Goal: Communication & Community: Answer question/provide support

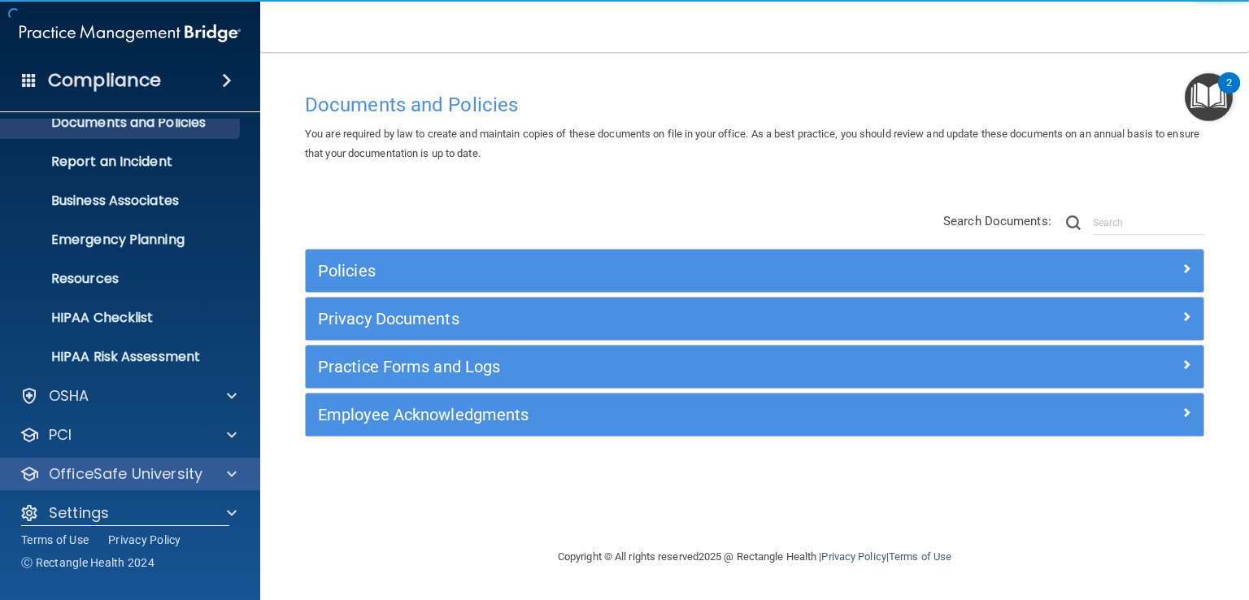
scroll to position [75, 0]
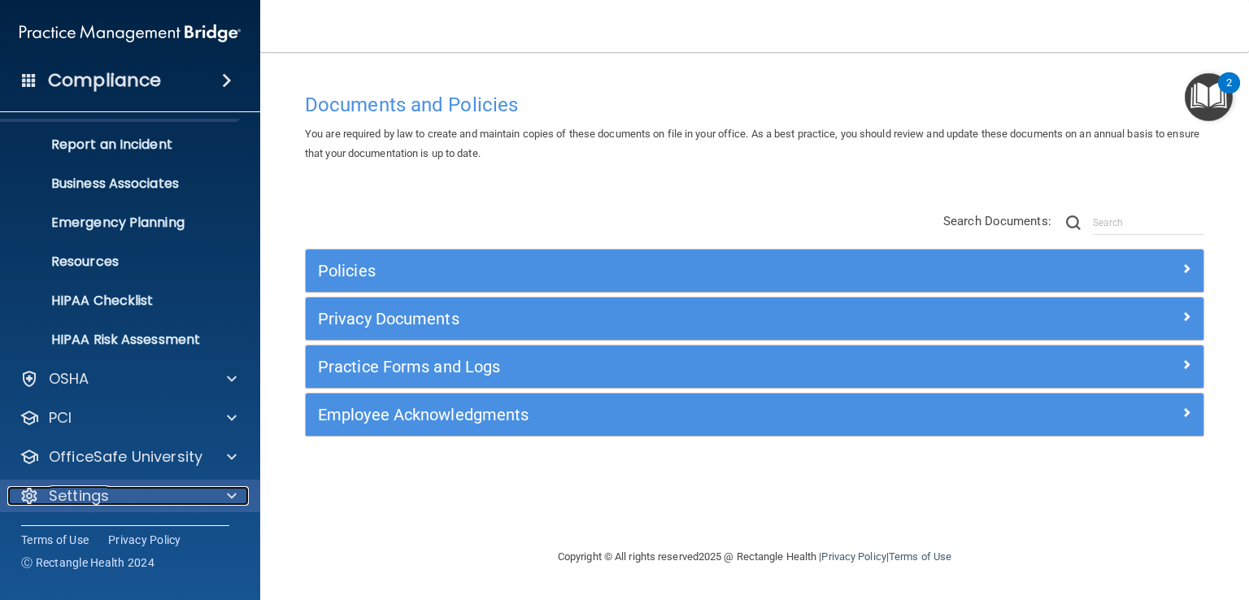
click at [234, 495] on span at bounding box center [232, 496] width 10 height 20
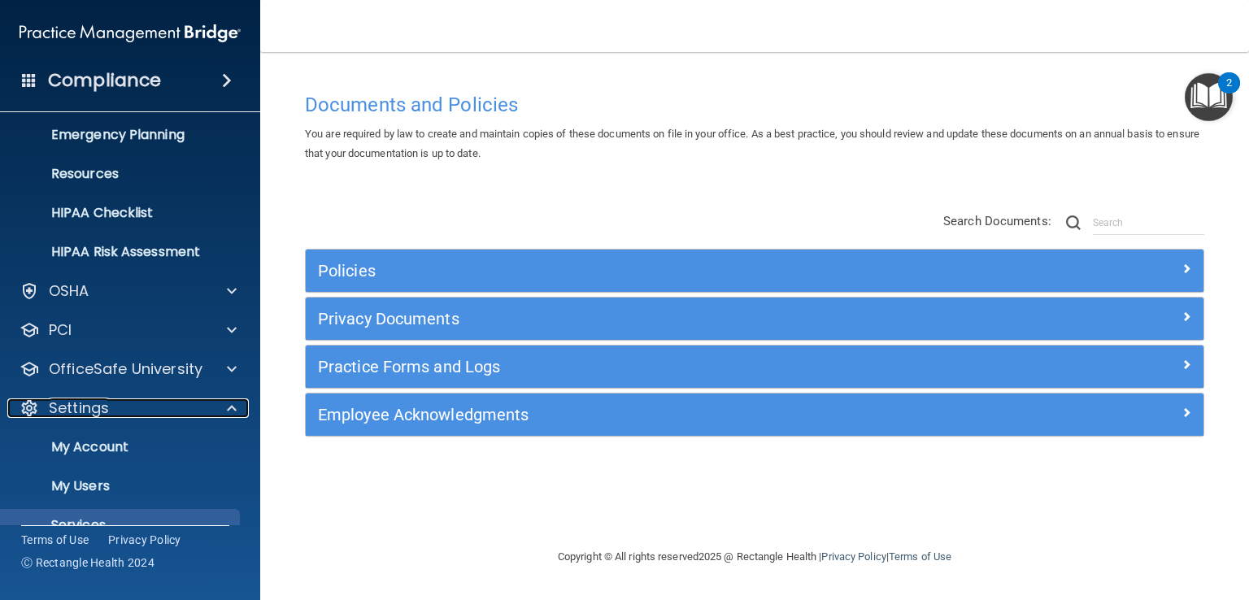
scroll to position [231, 0]
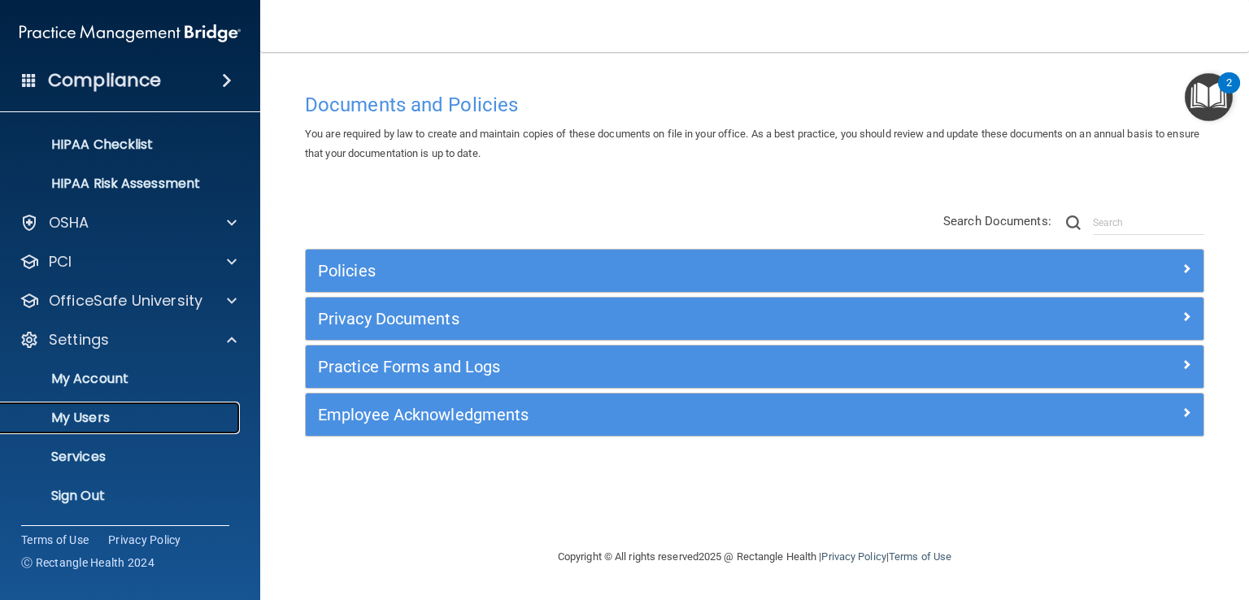
click at [153, 418] on p "My Users" at bounding box center [122, 418] width 222 height 16
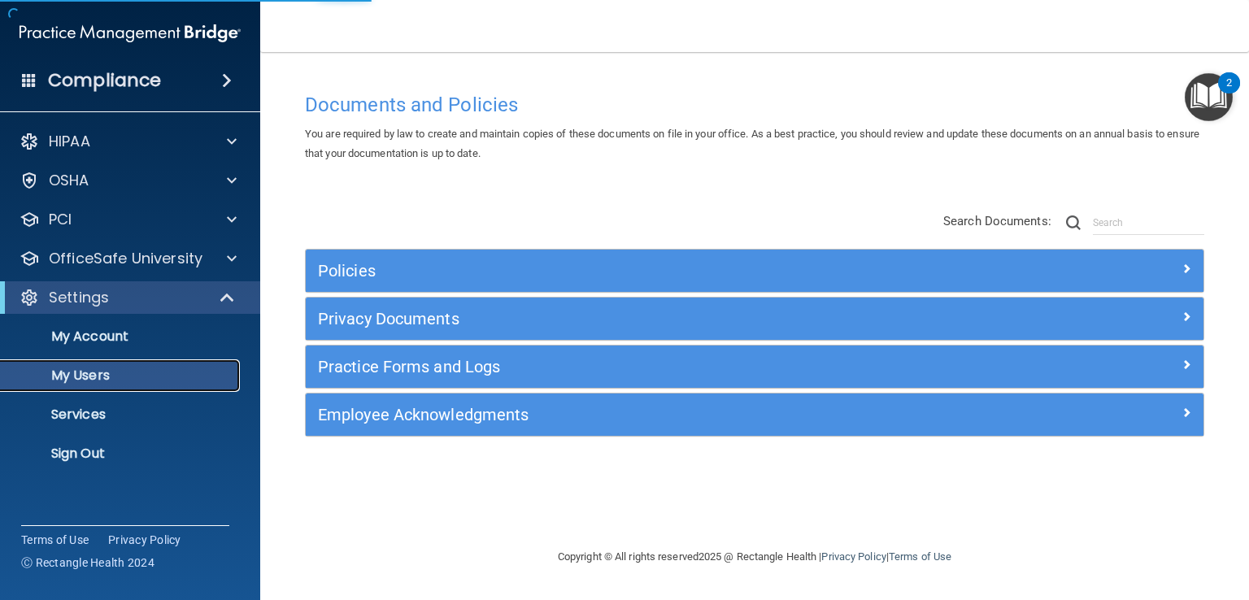
select select "20"
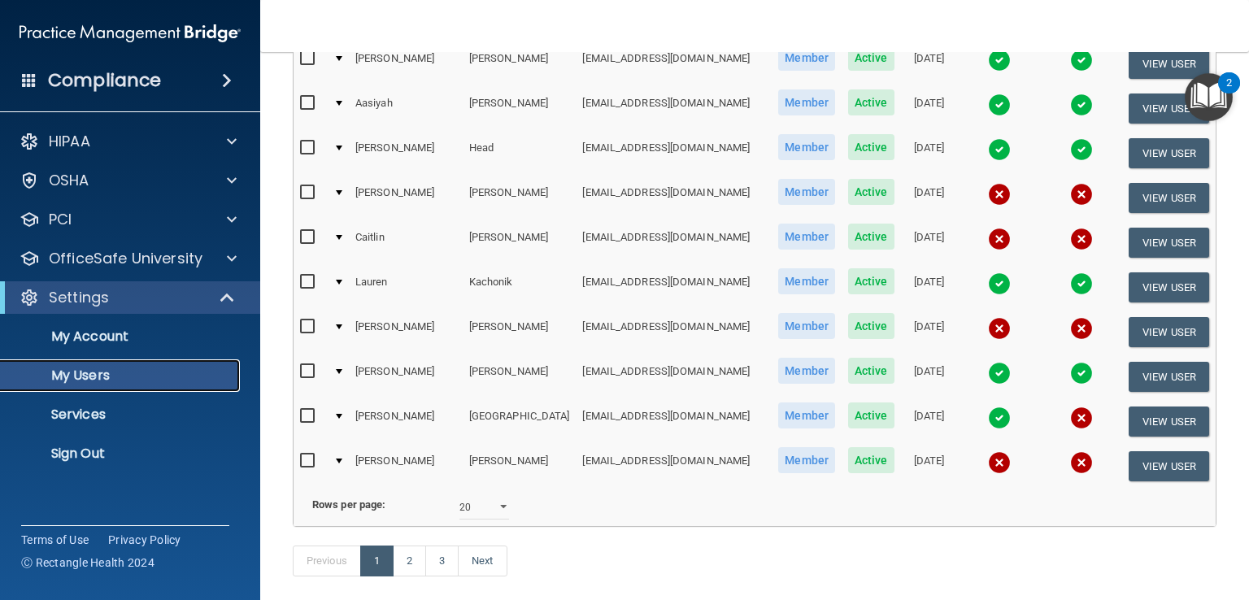
scroll to position [755, 0]
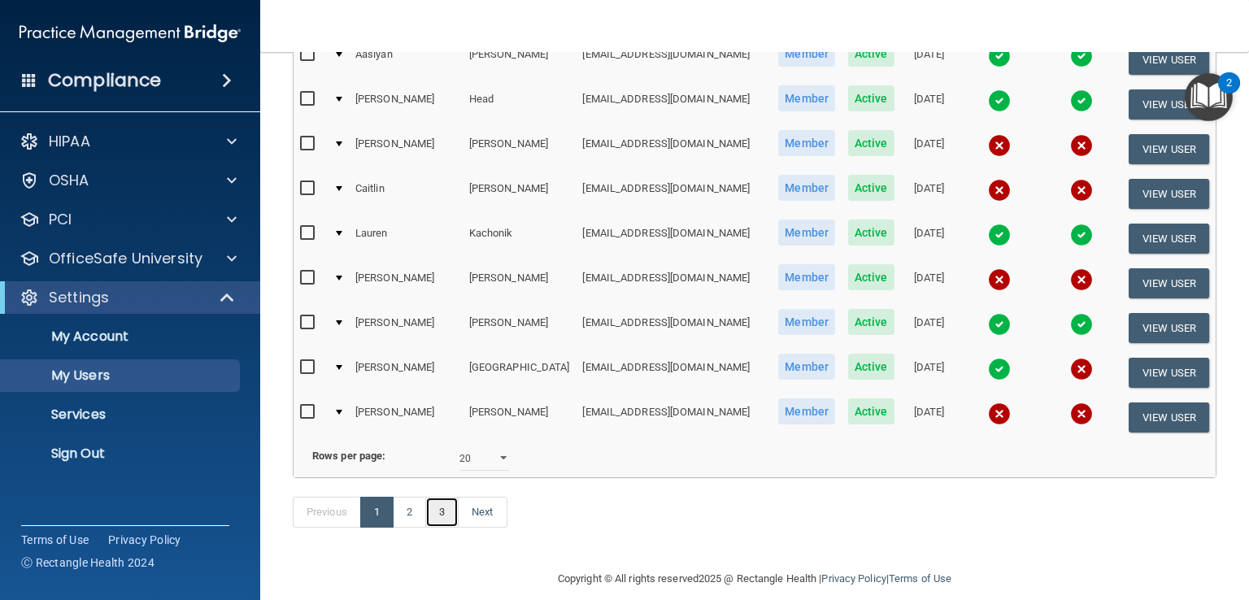
click at [439, 497] on link "3" at bounding box center [441, 512] width 33 height 31
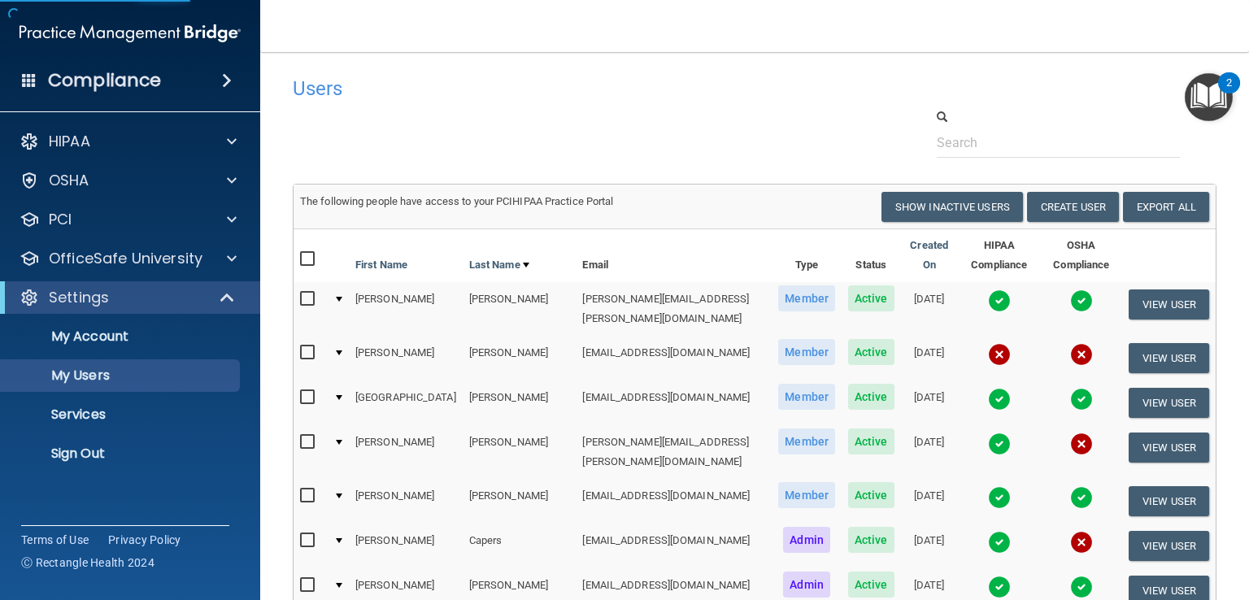
select select "20"
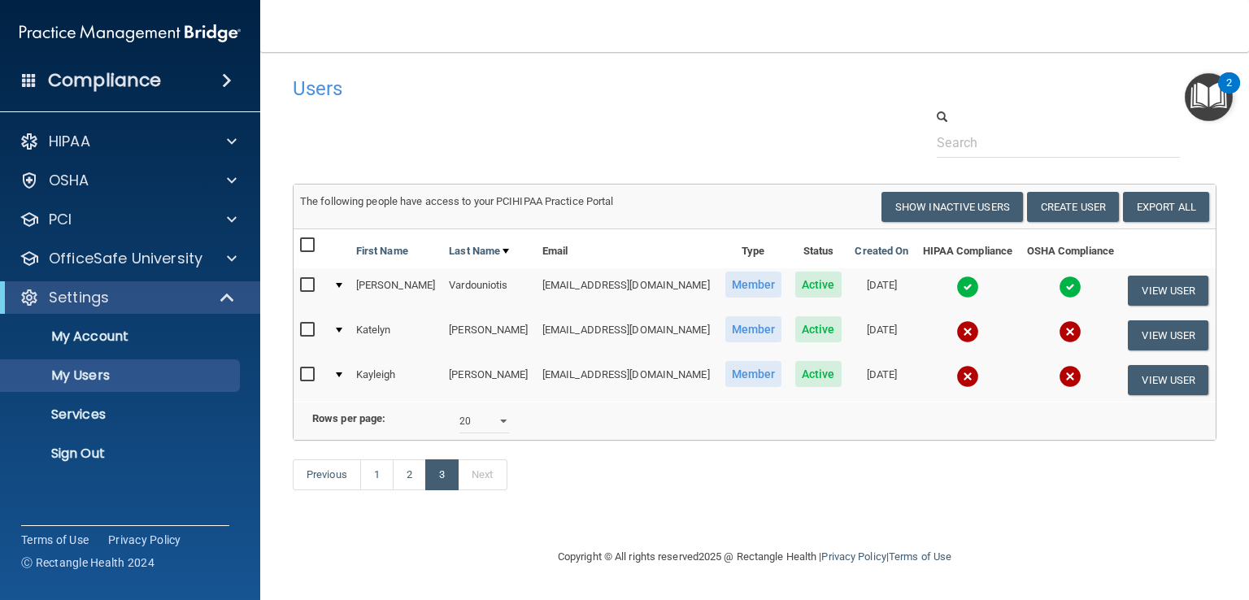
click at [305, 326] on input "checkbox" at bounding box center [309, 330] width 19 height 13
checkbox input "true"
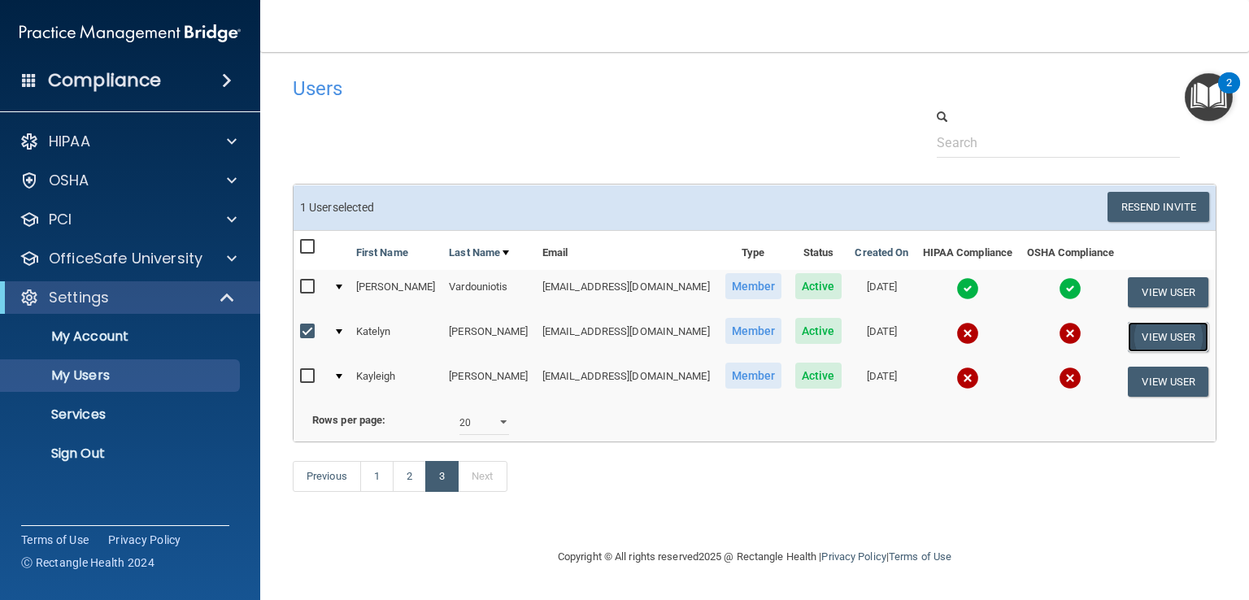
click at [1160, 332] on button "View User" at bounding box center [1168, 337] width 81 height 30
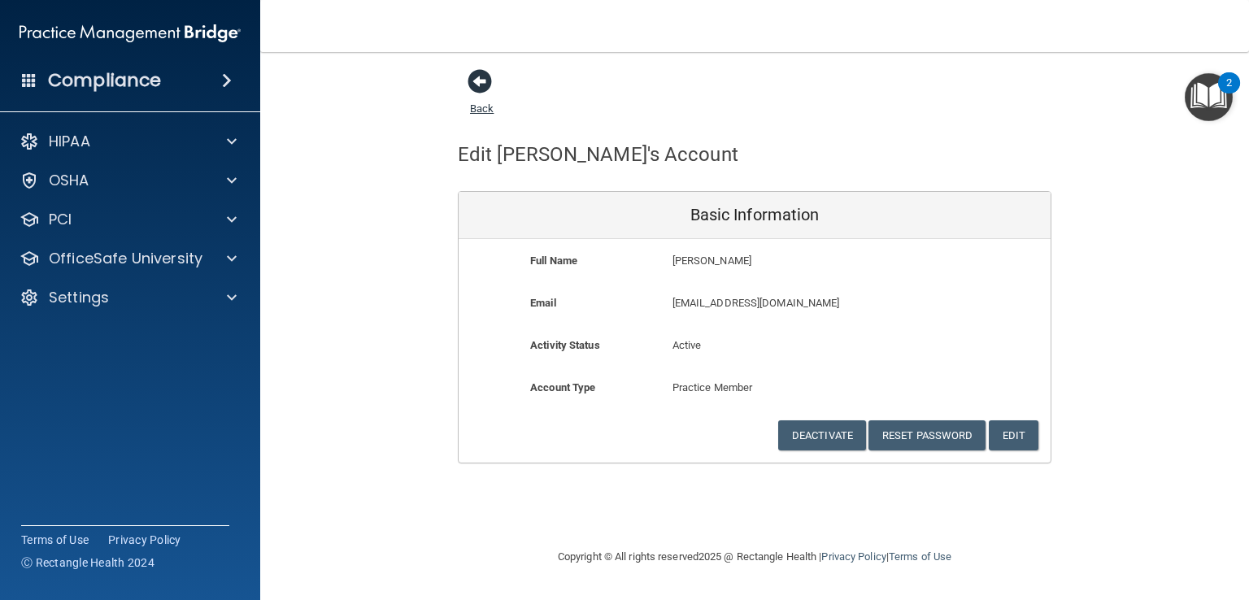
click at [474, 81] on span at bounding box center [480, 81] width 24 height 24
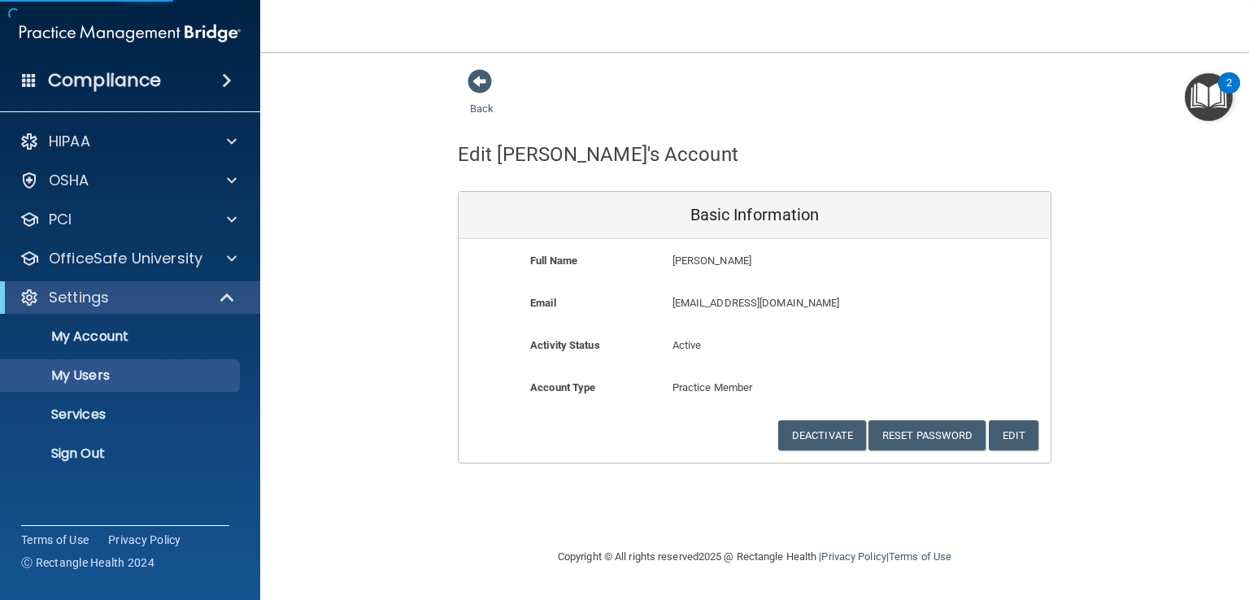
select select "20"
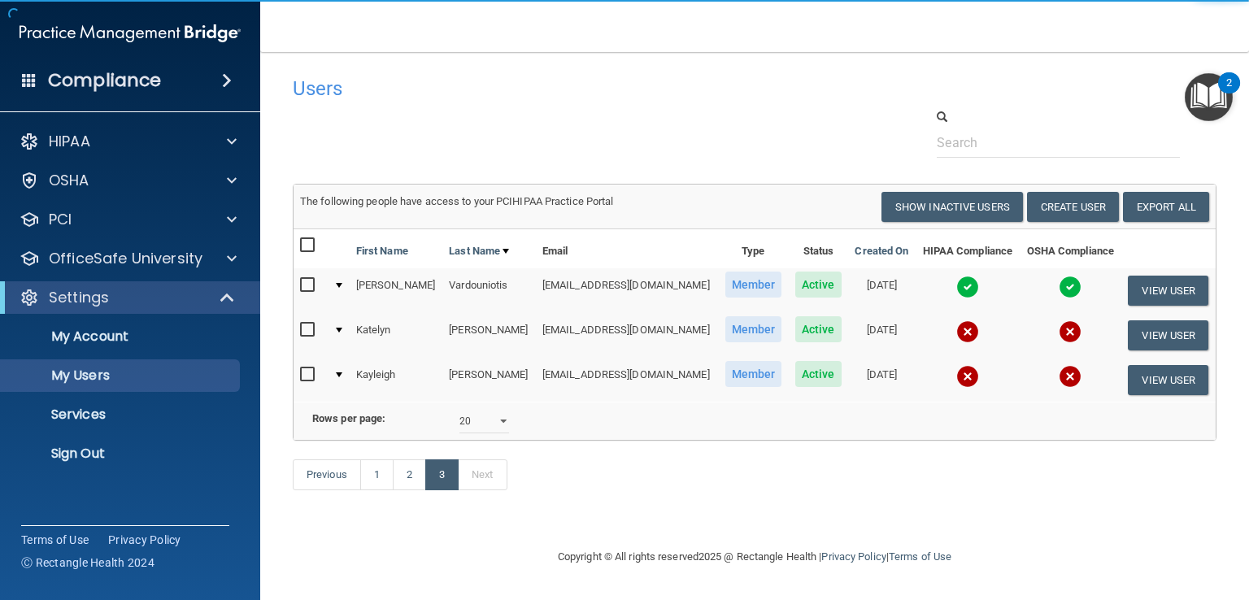
click at [304, 327] on input "checkbox" at bounding box center [309, 330] width 19 height 13
checkbox input "true"
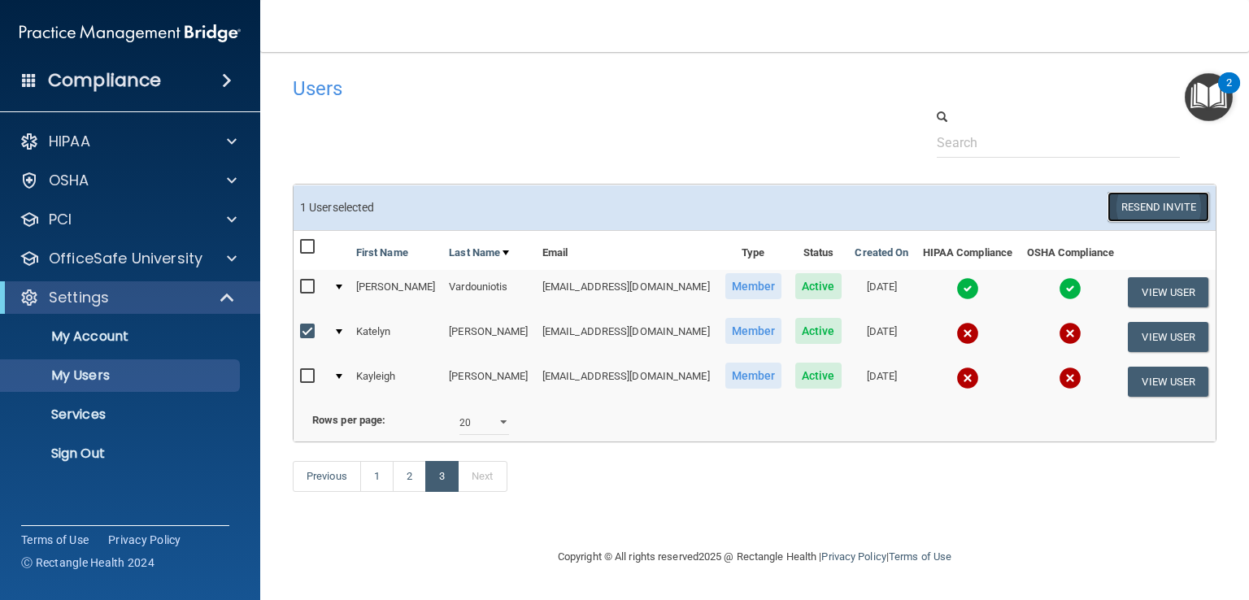
click at [1137, 203] on button "Resend Invite" at bounding box center [1159, 207] width 102 height 30
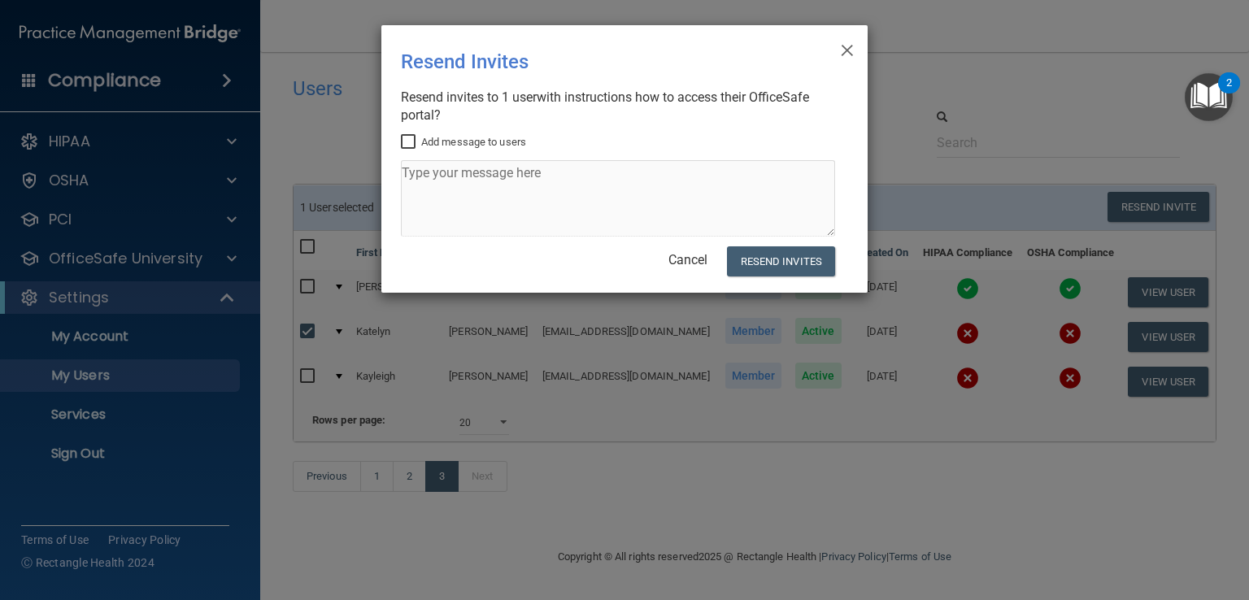
click at [409, 137] on input "Add message to users" at bounding box center [410, 142] width 19 height 13
checkbox input "true"
click at [411, 173] on textarea at bounding box center [618, 198] width 434 height 76
click at [411, 173] on textarea "K" at bounding box center [618, 198] width 434 height 76
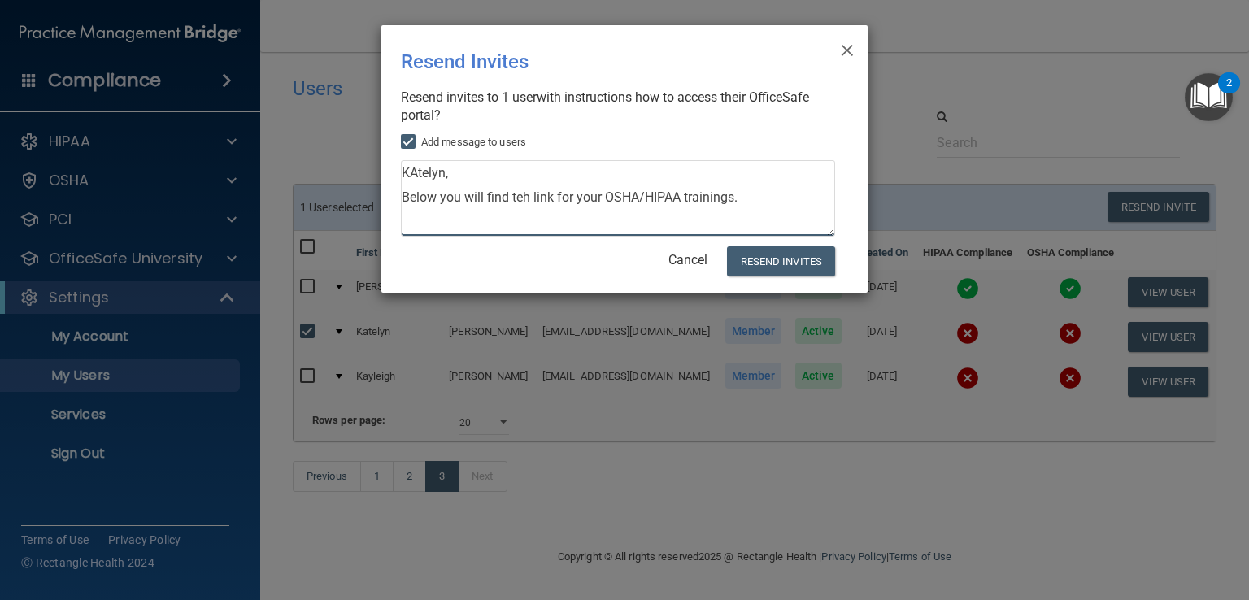
click at [416, 174] on textarea "KAtelyn, Below you will find teh link for your OSHA/HIPAA trainings." at bounding box center [618, 198] width 434 height 76
click at [747, 195] on textarea "[PERSON_NAME], Below you will find the link for your OSHA/HIPAA trainings." at bounding box center [618, 198] width 434 height 76
click at [756, 236] on textarea "[PERSON_NAME], Below you will find the link for your OSHA/HIPAA trainings. LEt …" at bounding box center [618, 198] width 434 height 76
click at [602, 222] on textarea "[PERSON_NAME], Below you will find the link for your OSHA/HIPAA trainings. Let …" at bounding box center [618, 198] width 434 height 76
paste textarea "Create an account on the platform using the provided link. Once logged in, navi…"
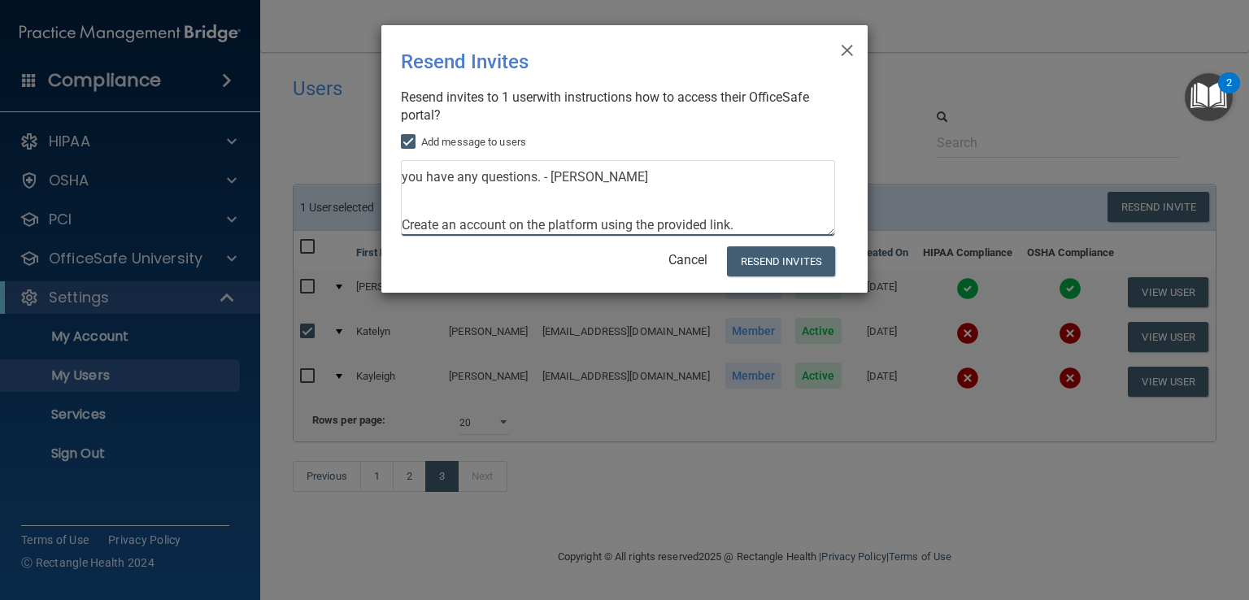
scroll to position [81, 0]
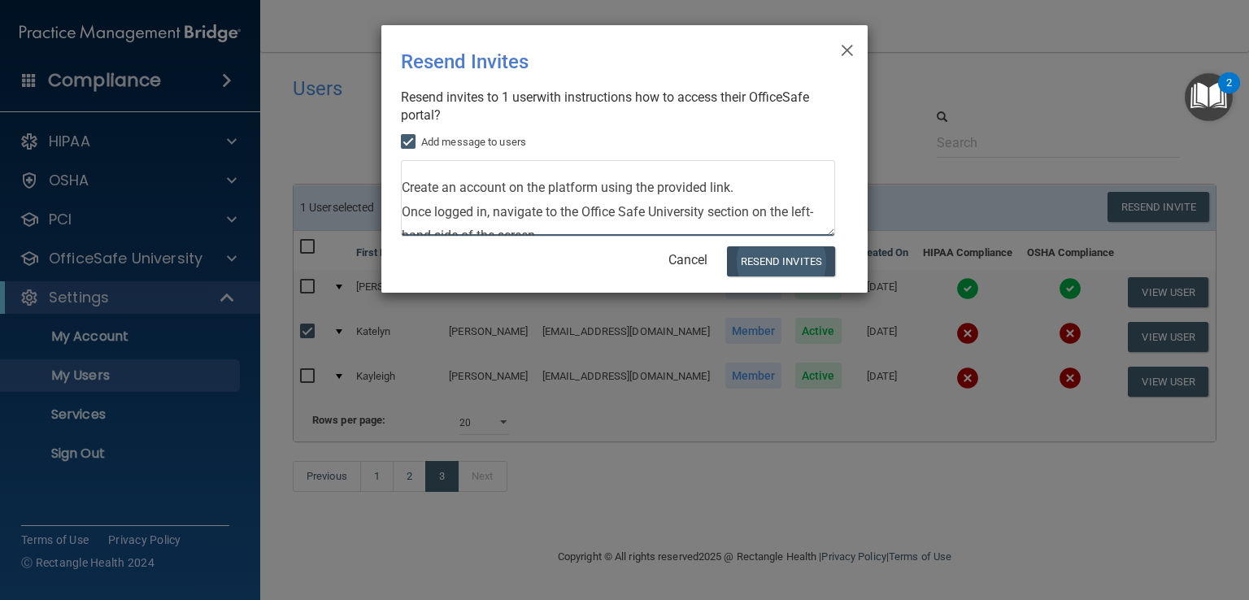
type textarea "[PERSON_NAME], Below you will find the link for your OSHA/HIPAA trainings. Let …"
click at [771, 264] on button "Resend Invites" at bounding box center [781, 261] width 108 height 30
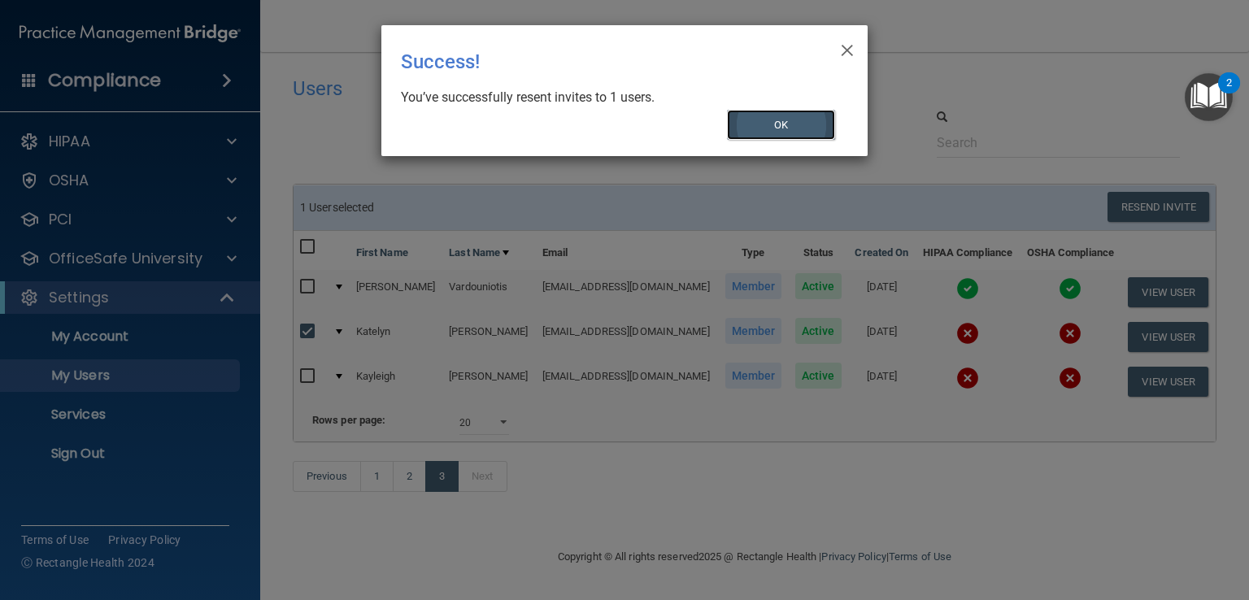
click at [786, 113] on button "OK" at bounding box center [781, 125] width 109 height 30
